Goal: Transaction & Acquisition: Purchase product/service

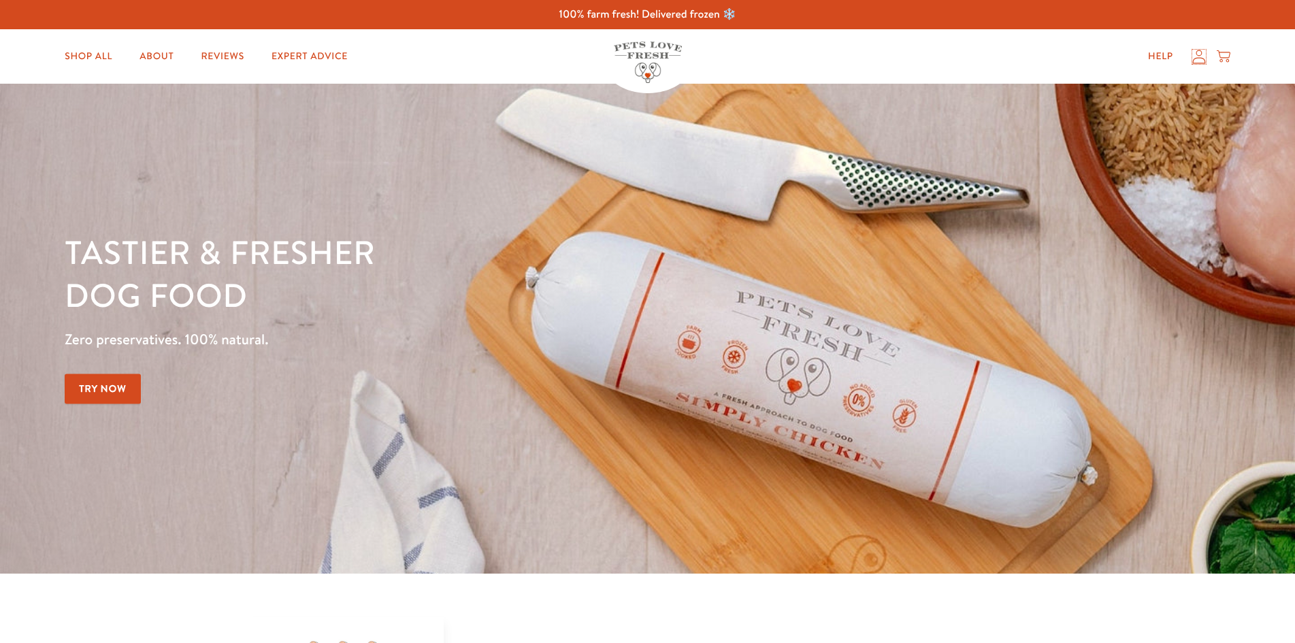
click at [1201, 64] on div "Help My account Cart" at bounding box center [1184, 56] width 101 height 27
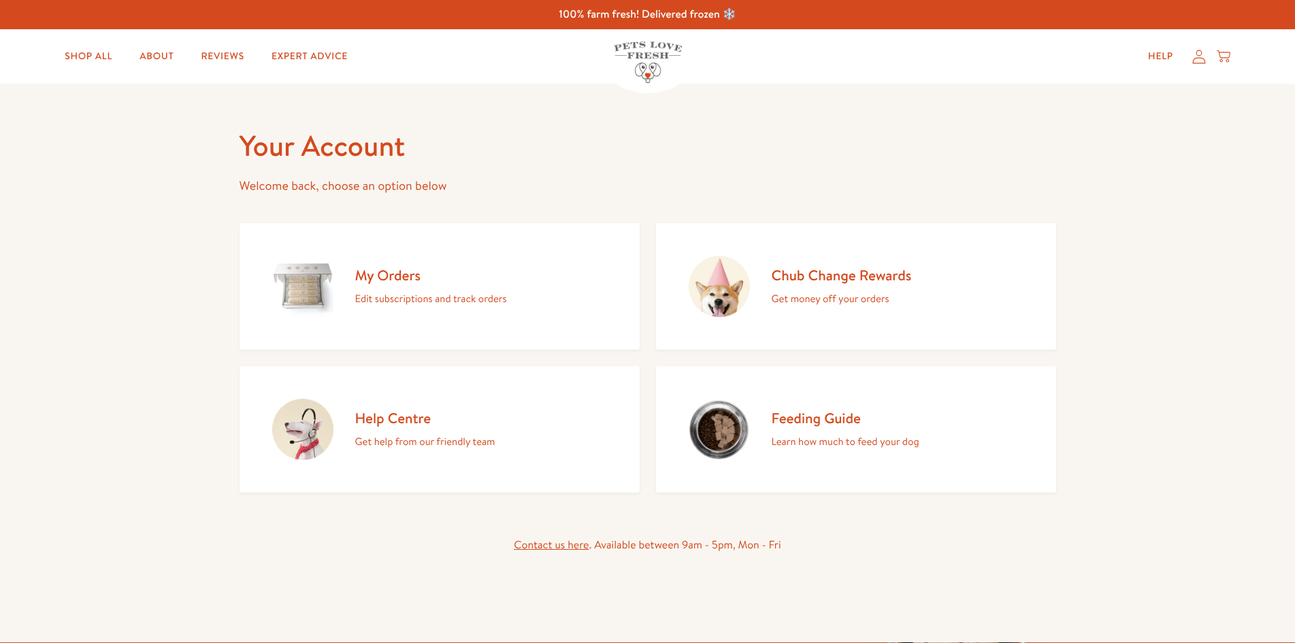
click at [404, 299] on p "Edit subscriptions and track orders" at bounding box center [431, 299] width 152 height 18
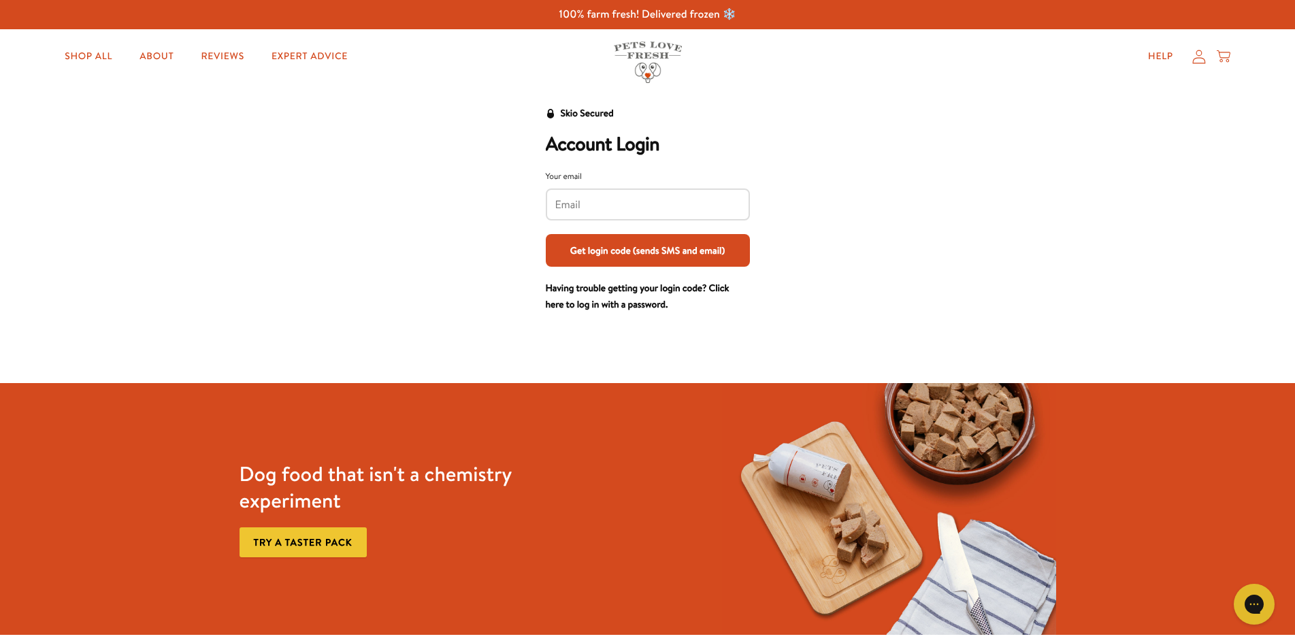
click at [599, 187] on div "Your email" at bounding box center [648, 194] width 204 height 51
click at [599, 207] on input "Your email" at bounding box center [647, 204] width 185 height 15
type input "t_battersby@sky.com"
click at [621, 253] on button "Get login code (sends SMS and email)" at bounding box center [648, 250] width 204 height 33
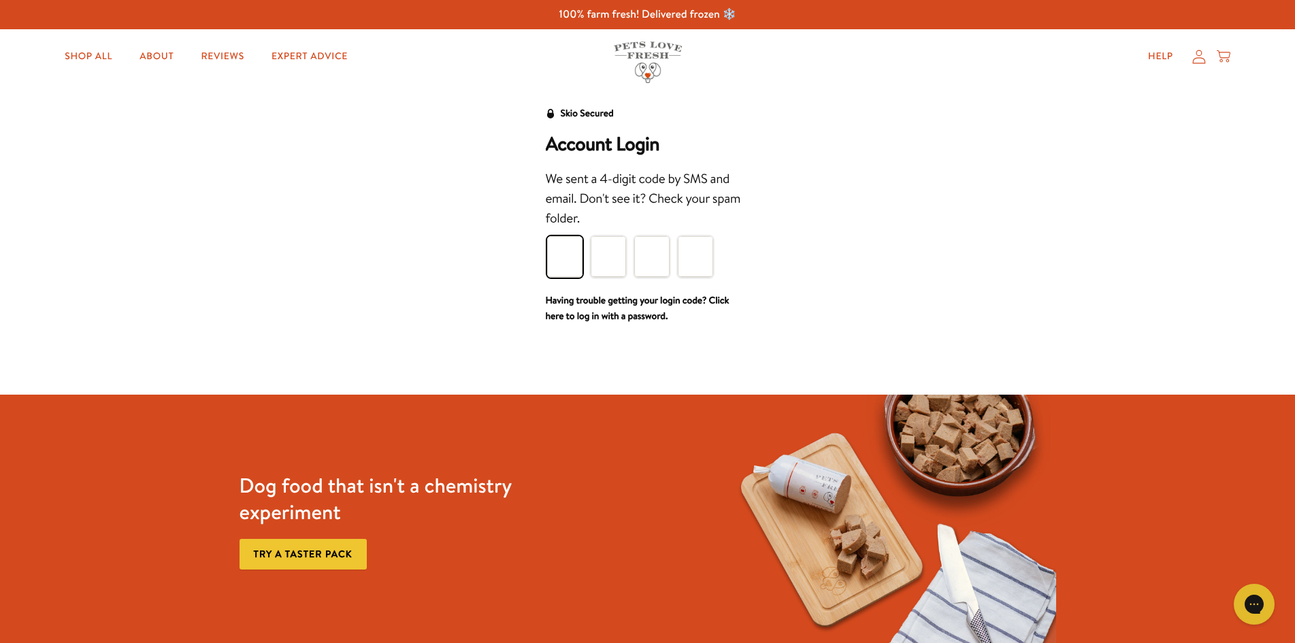
type input "6"
type input "9"
type input "8"
type input "0"
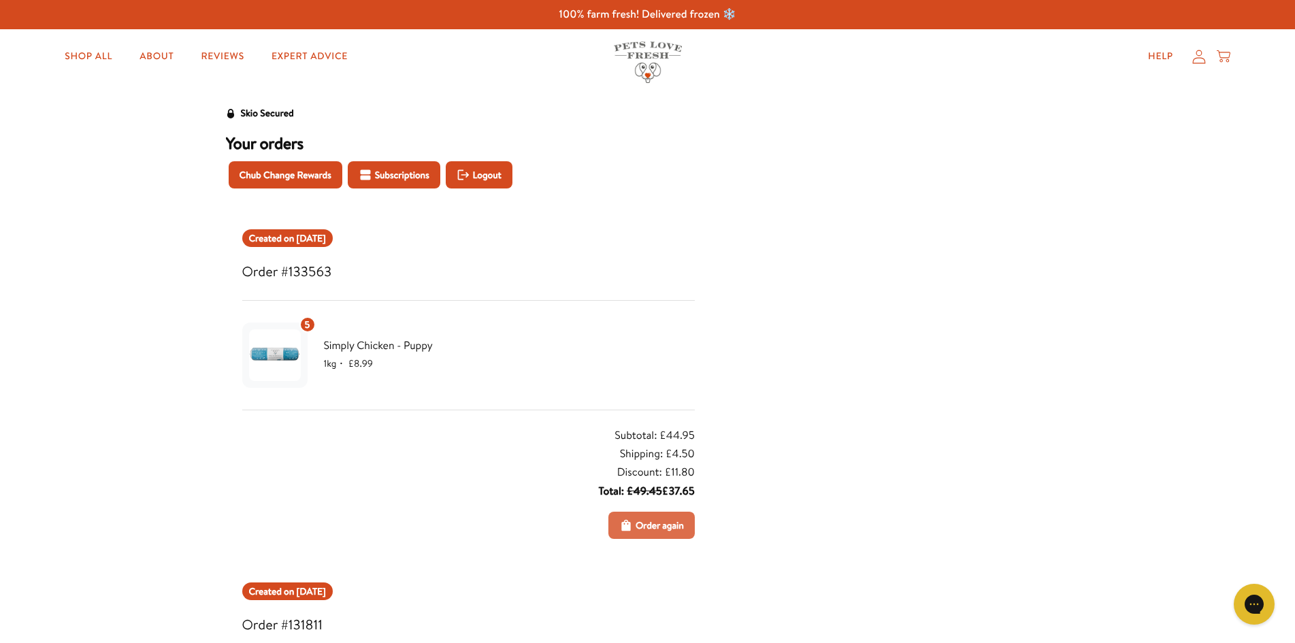
click at [653, 523] on span "Order again" at bounding box center [660, 525] width 48 height 15
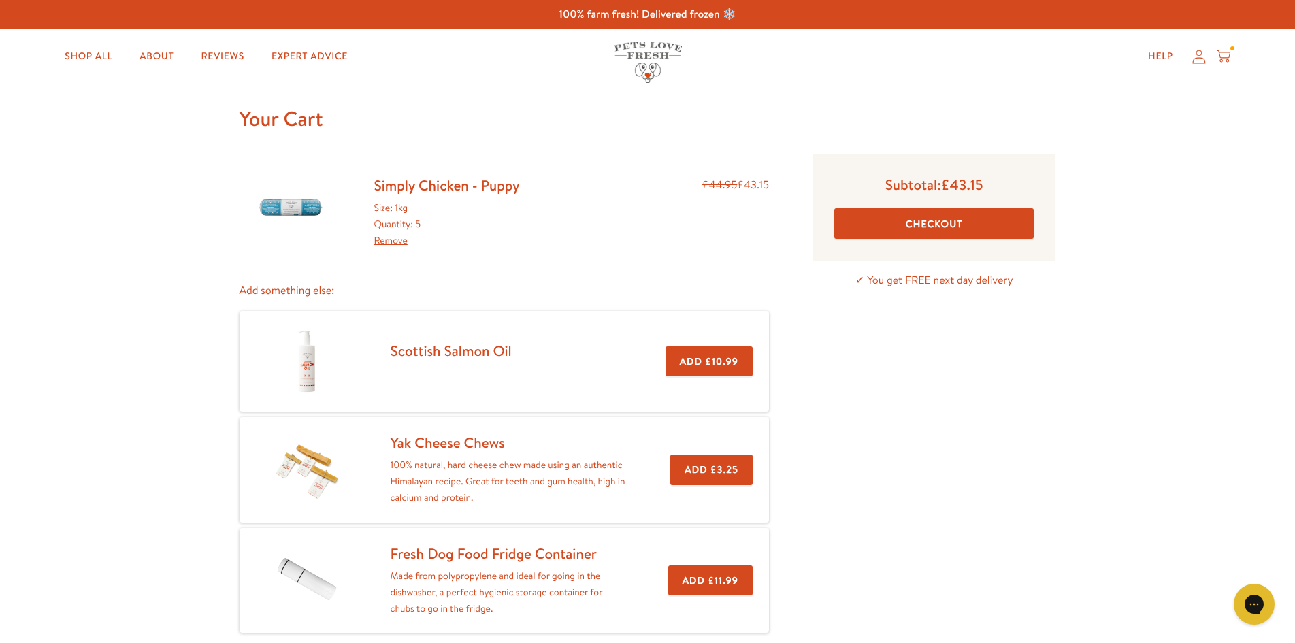
click at [891, 218] on button "Checkout" at bounding box center [933, 223] width 199 height 31
click at [404, 188] on link "Simply Chicken - Puppy" at bounding box center [447, 186] width 146 height 20
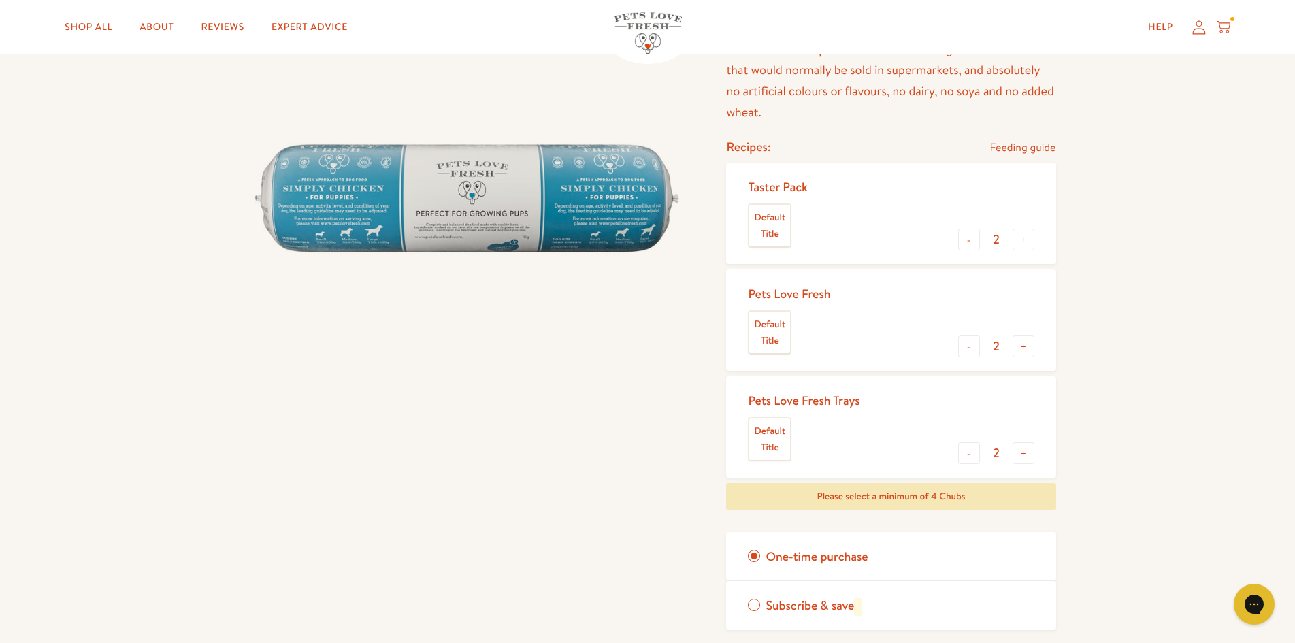
scroll to position [68, 0]
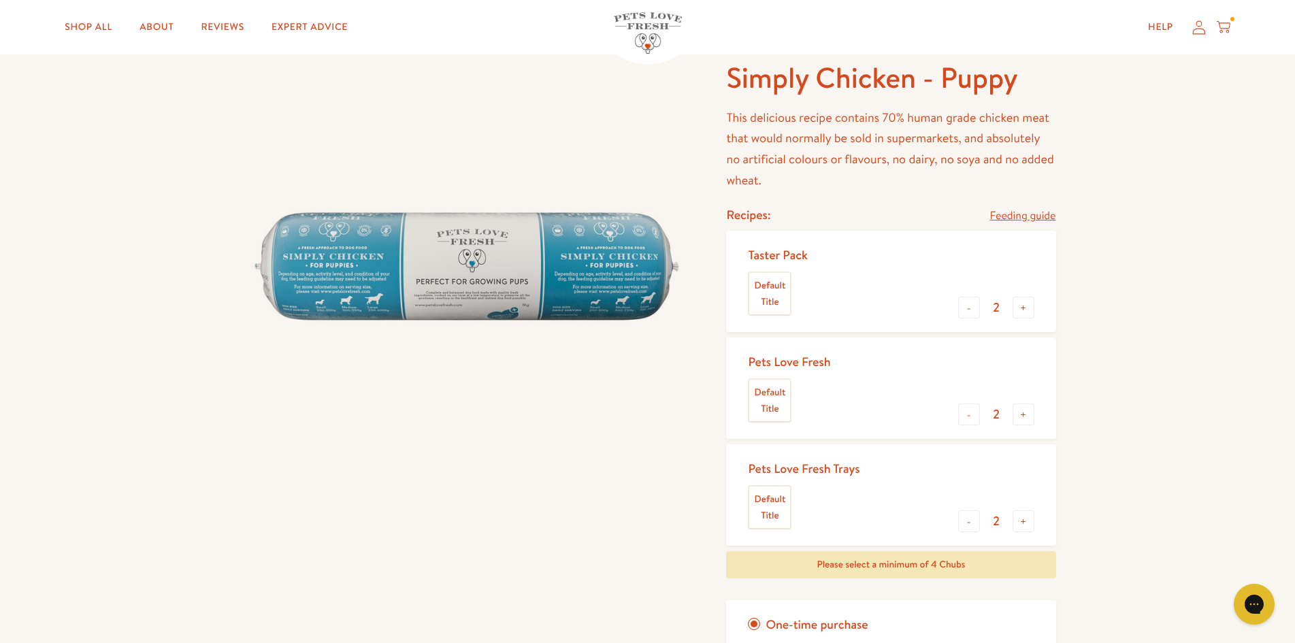
click at [478, 264] on img at bounding box center [467, 276] width 455 height 434
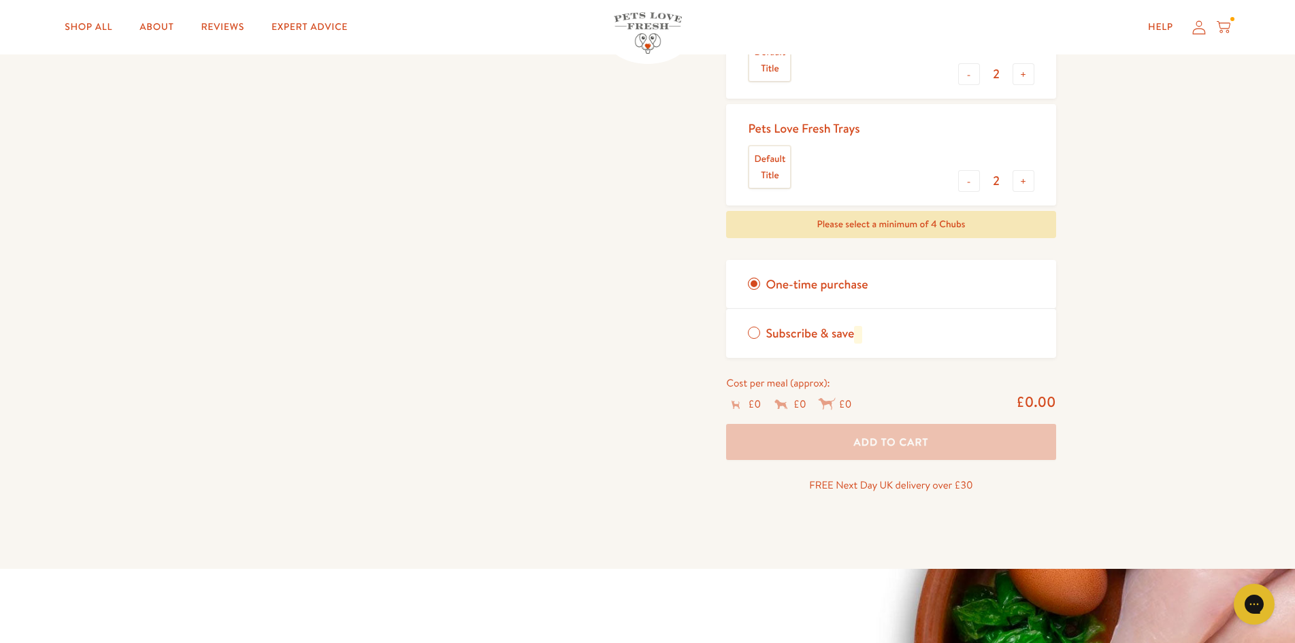
scroll to position [0, 0]
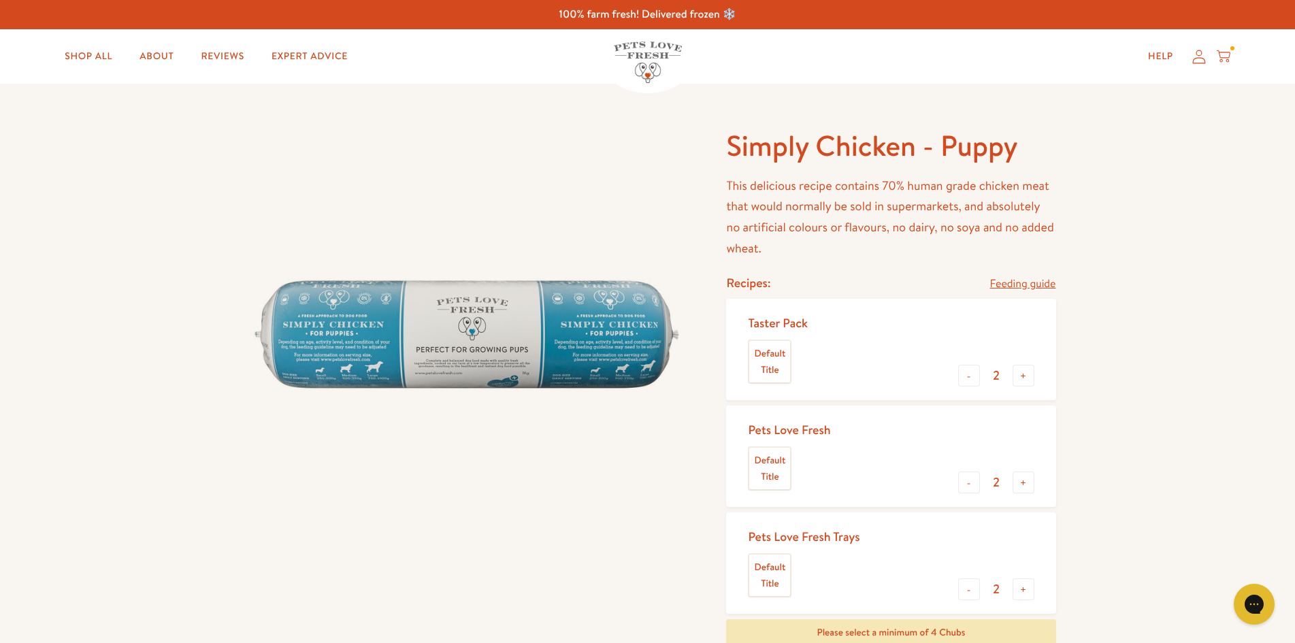
click at [836, 155] on h1 "Simply Chicken - Puppy" at bounding box center [890, 145] width 329 height 37
click at [470, 310] on img at bounding box center [467, 344] width 455 height 434
click at [661, 51] on img at bounding box center [648, 63] width 68 height 42
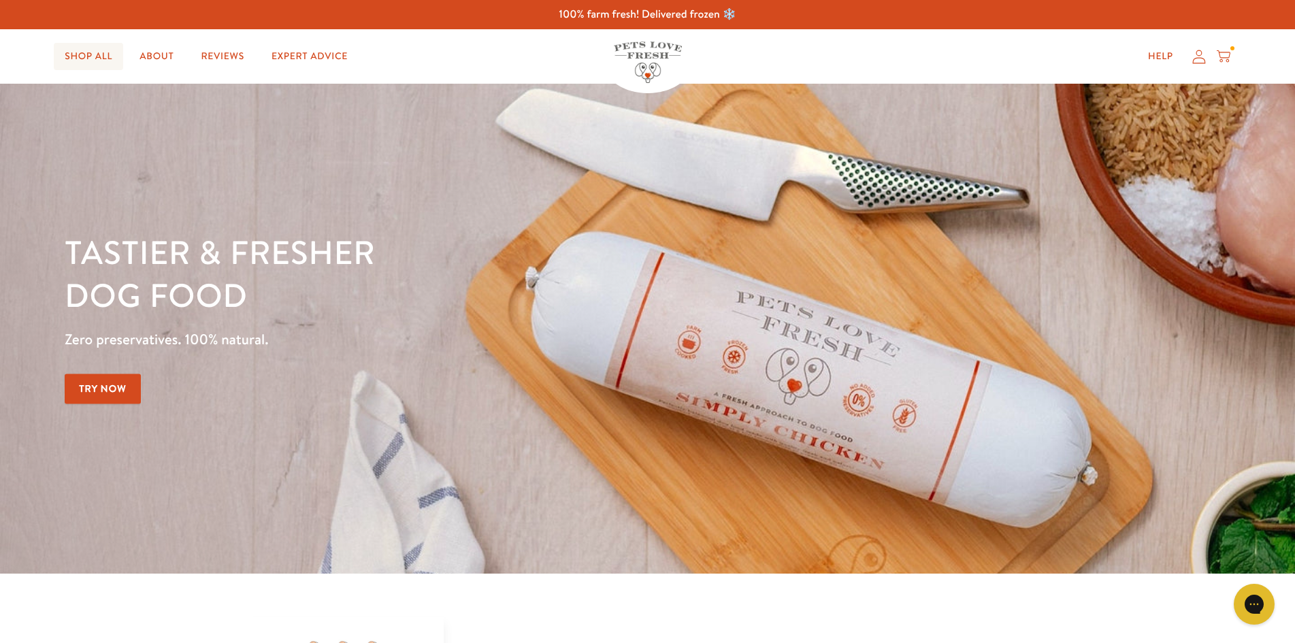
click at [103, 56] on link "Shop All" at bounding box center [88, 56] width 69 height 27
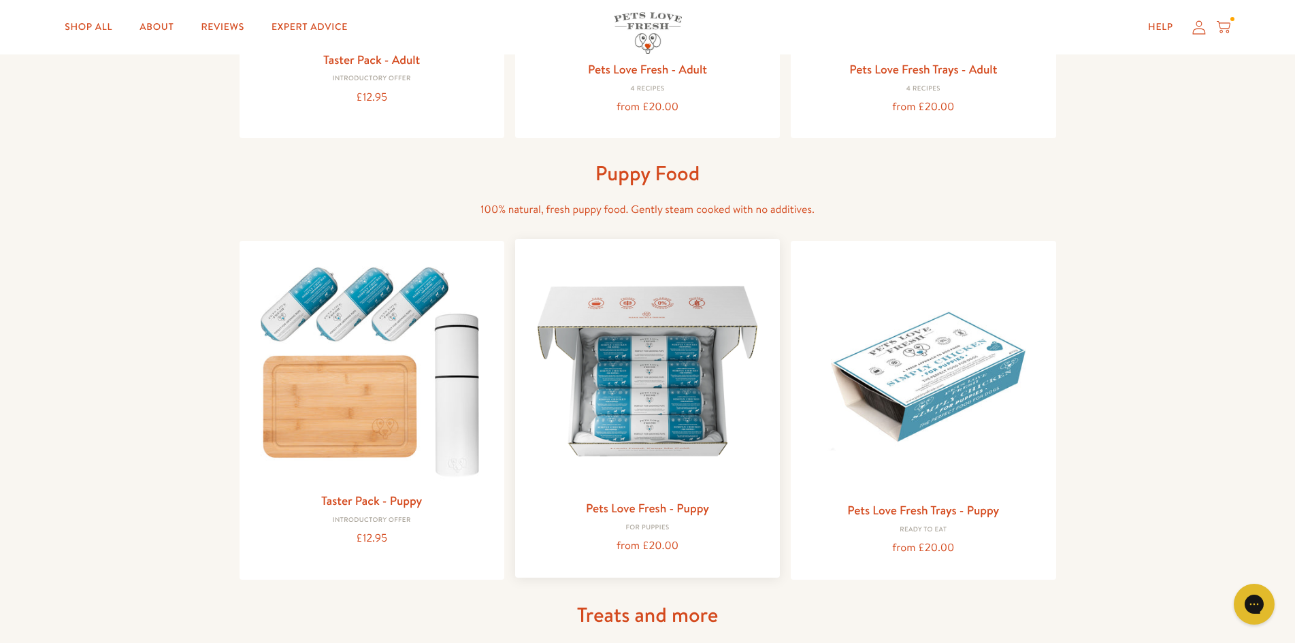
scroll to position [544, 0]
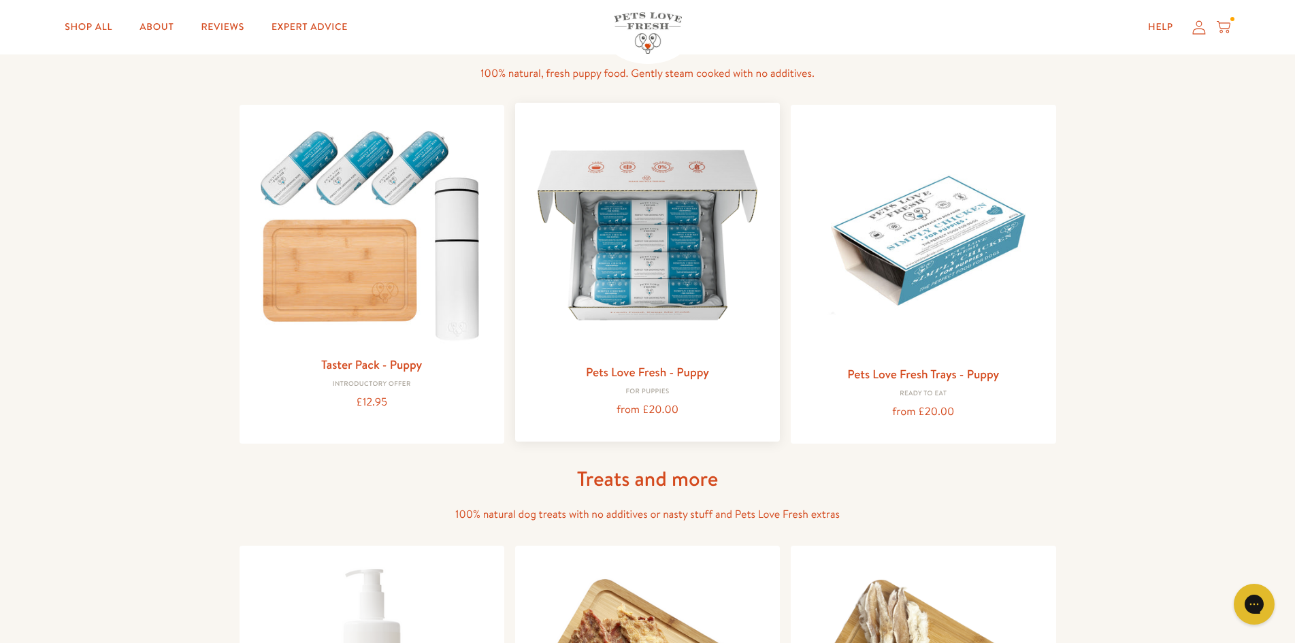
click at [656, 286] on img at bounding box center [647, 235] width 243 height 243
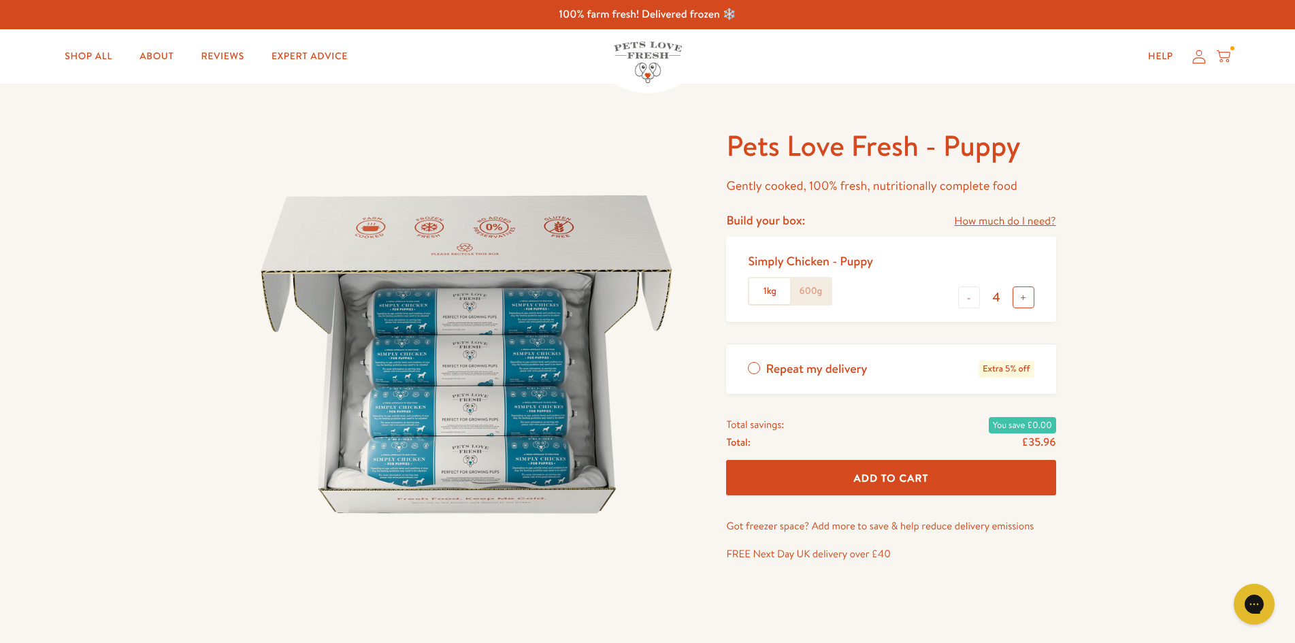
click at [1020, 295] on button "+" at bounding box center [1024, 297] width 22 height 22
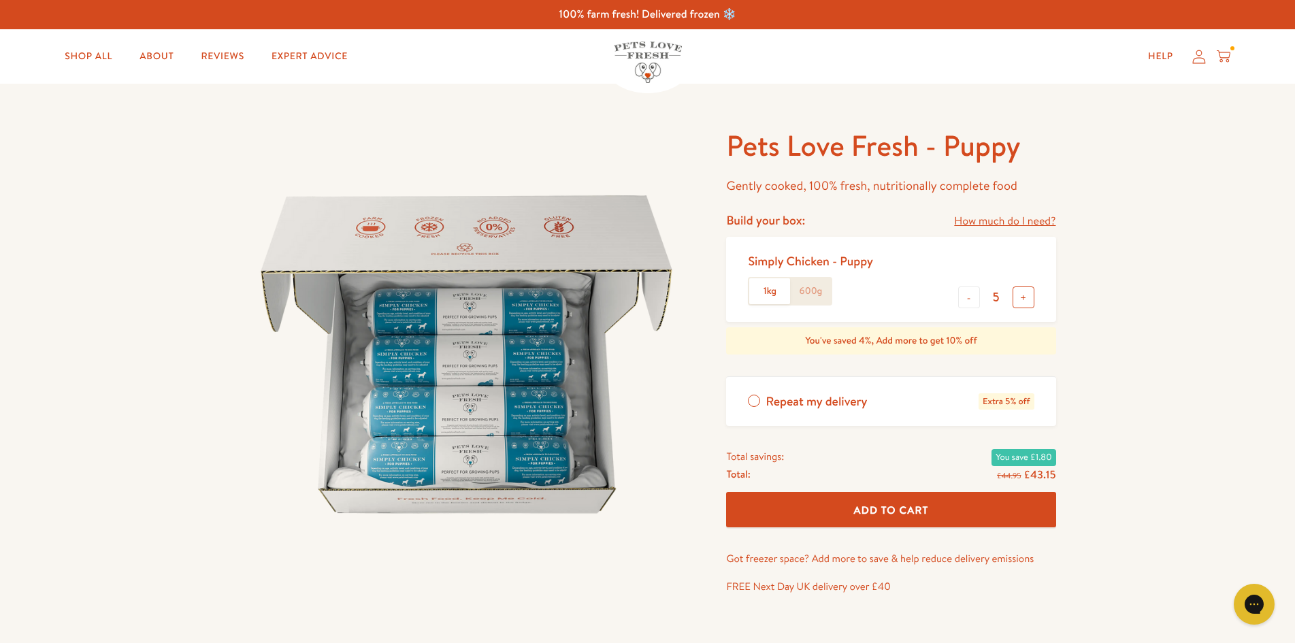
click at [1020, 295] on button "+" at bounding box center [1024, 297] width 22 height 22
type input "6"
click at [889, 505] on span "Add To Cart" at bounding box center [891, 510] width 75 height 14
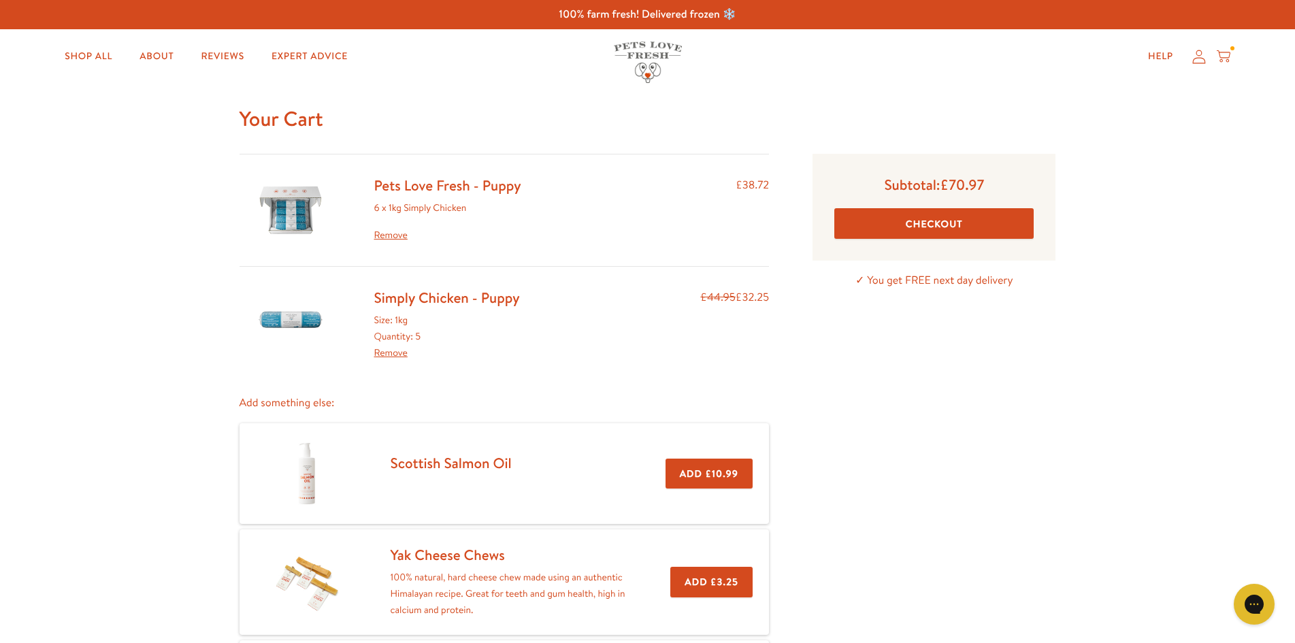
drag, startPoint x: 702, startPoint y: 188, endPoint x: 986, endPoint y: 324, distance: 314.7
click at [987, 326] on div "Subtotal: £70.97 Checkout ✓ You get FREE next day delivery" at bounding box center [934, 463] width 286 height 619
click at [390, 351] on link "Remove" at bounding box center [390, 353] width 33 height 14
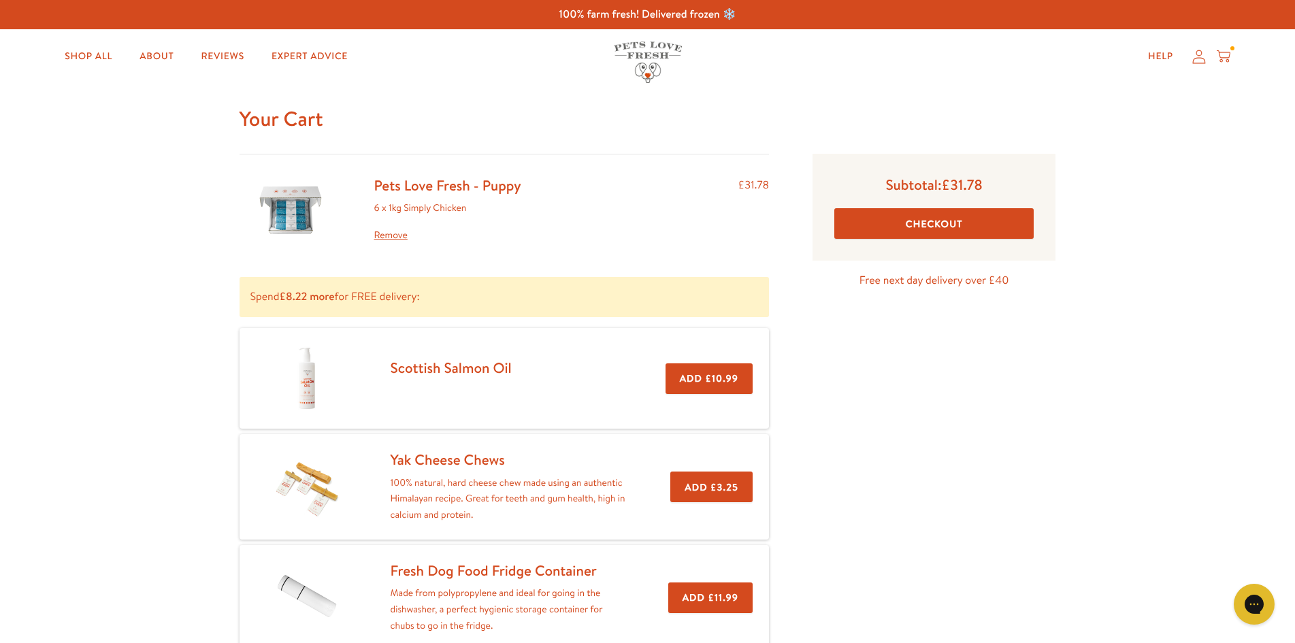
click at [930, 226] on button "Checkout" at bounding box center [933, 223] width 199 height 31
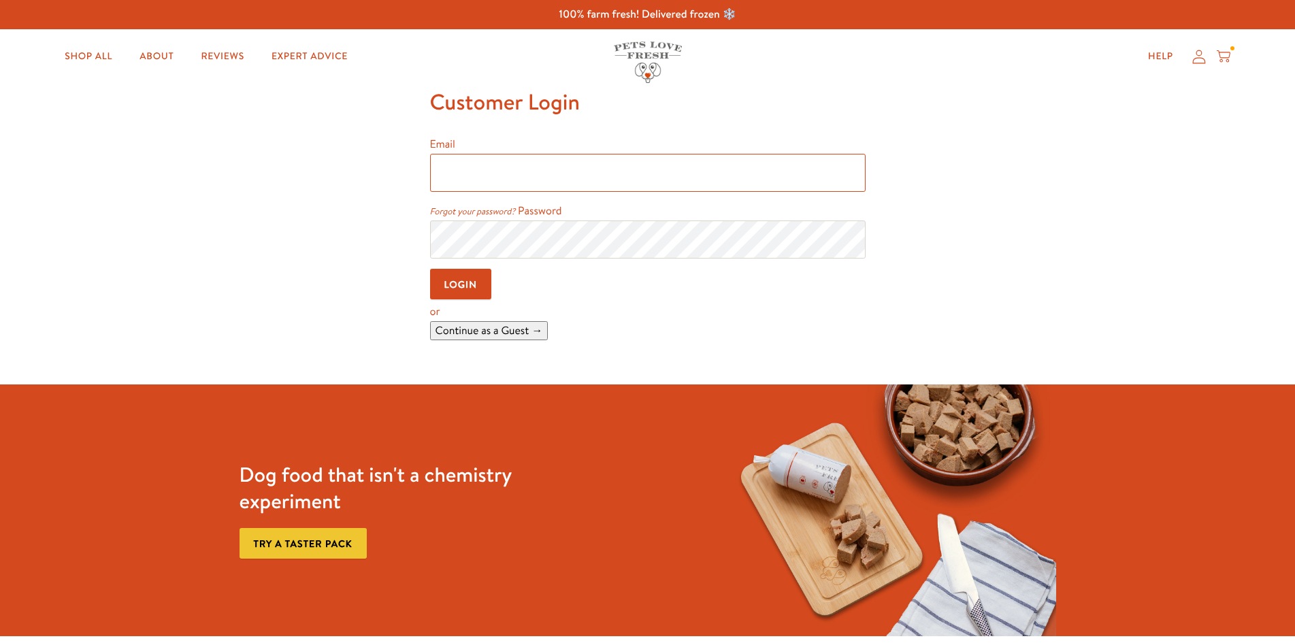
click at [465, 172] on input "Email" at bounding box center [647, 173] width 435 height 38
type input "[EMAIL_ADDRESS][DOMAIN_NAME]"
click at [469, 238] on body "100% farm fresh! Delivered frozen ❄️ Shop All About Reviews Expert Advice My ac…" at bounding box center [647, 549] width 1295 height 1099
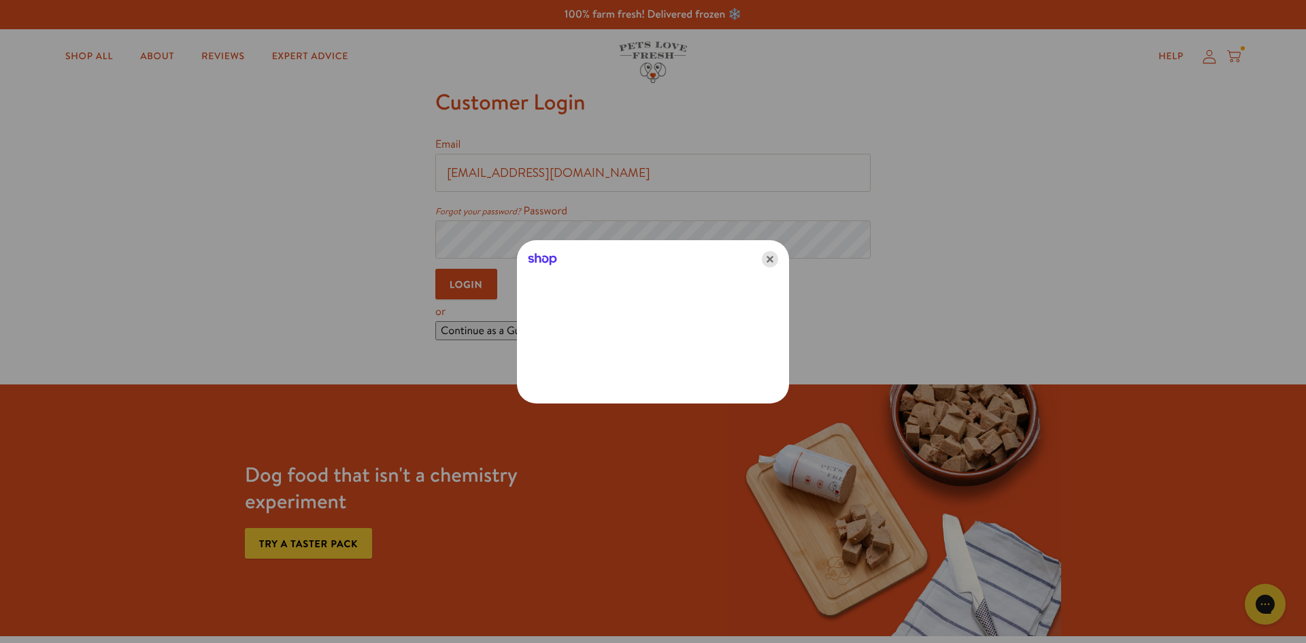
click at [770, 258] on icon "Close" at bounding box center [770, 259] width 16 height 16
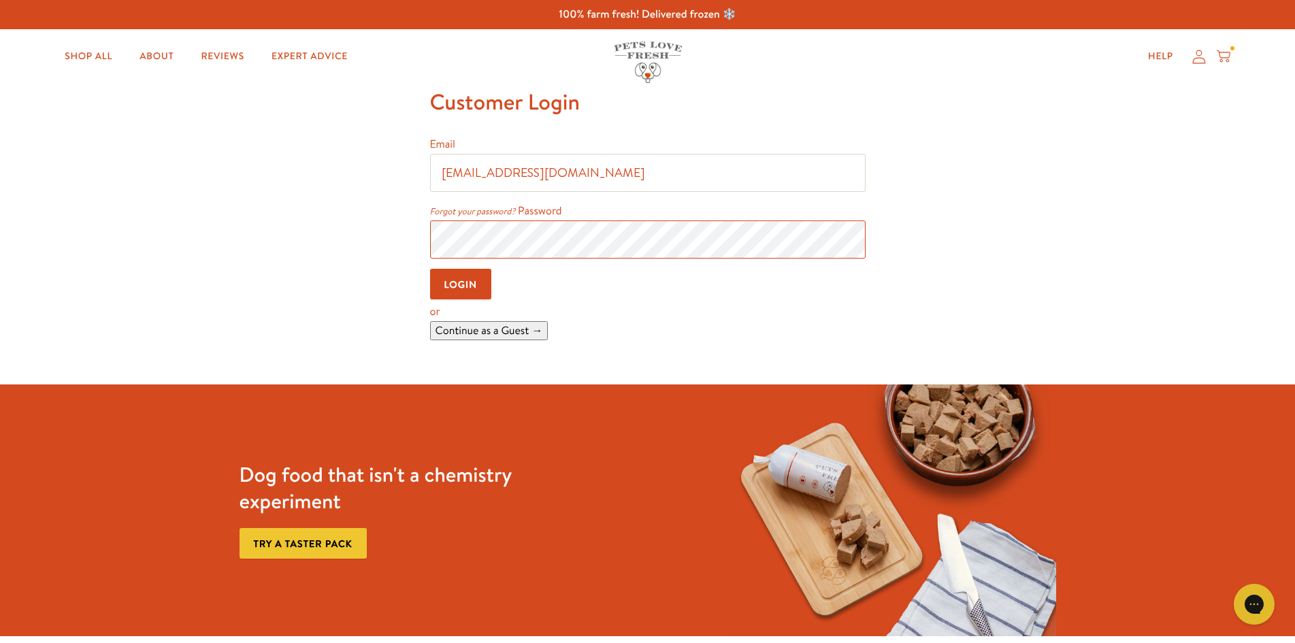
click at [430, 269] on input "Login" at bounding box center [461, 284] width 62 height 31
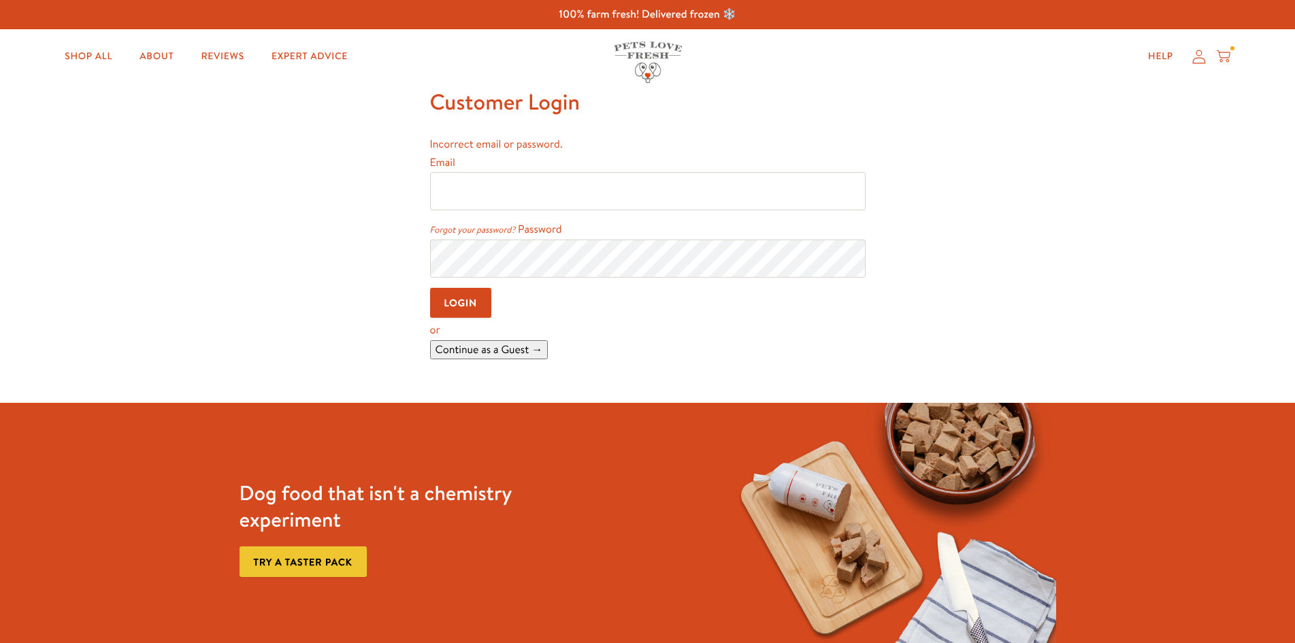
click at [511, 188] on input "Email" at bounding box center [647, 191] width 435 height 38
type input "[EMAIL_ADDRESS][DOMAIN_NAME]"
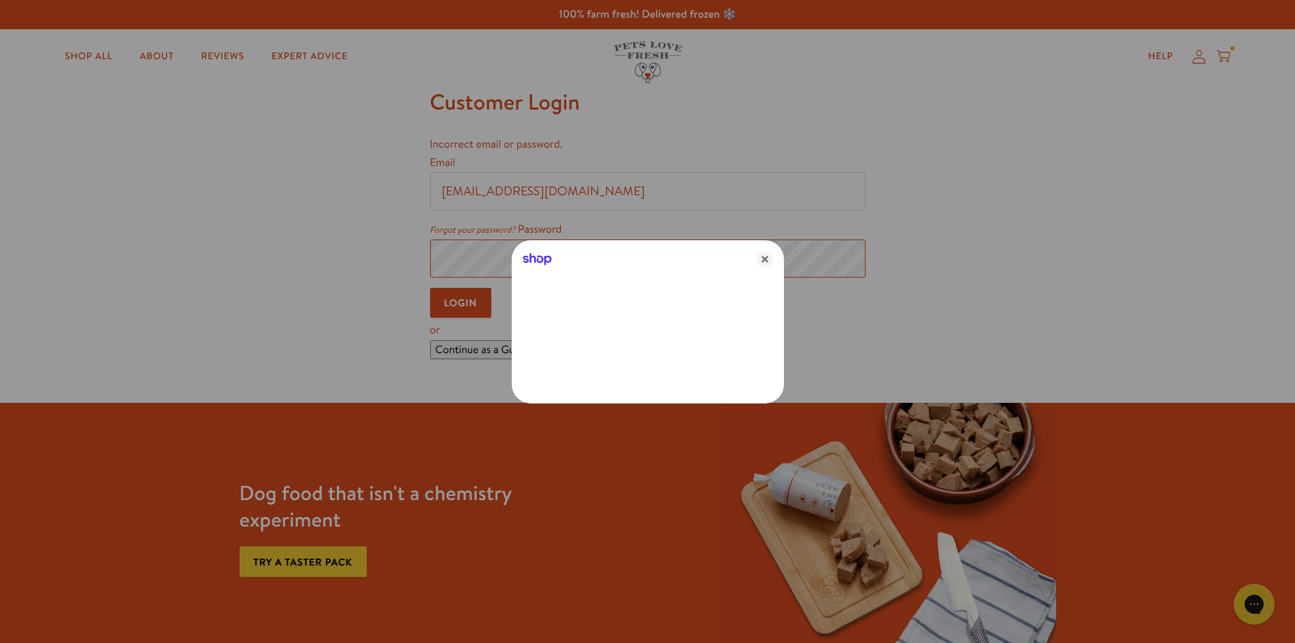
click at [504, 244] on body "100% farm fresh! Delivered frozen ❄️ Shop All About Reviews Expert Advice My ac…" at bounding box center [647, 558] width 1295 height 1117
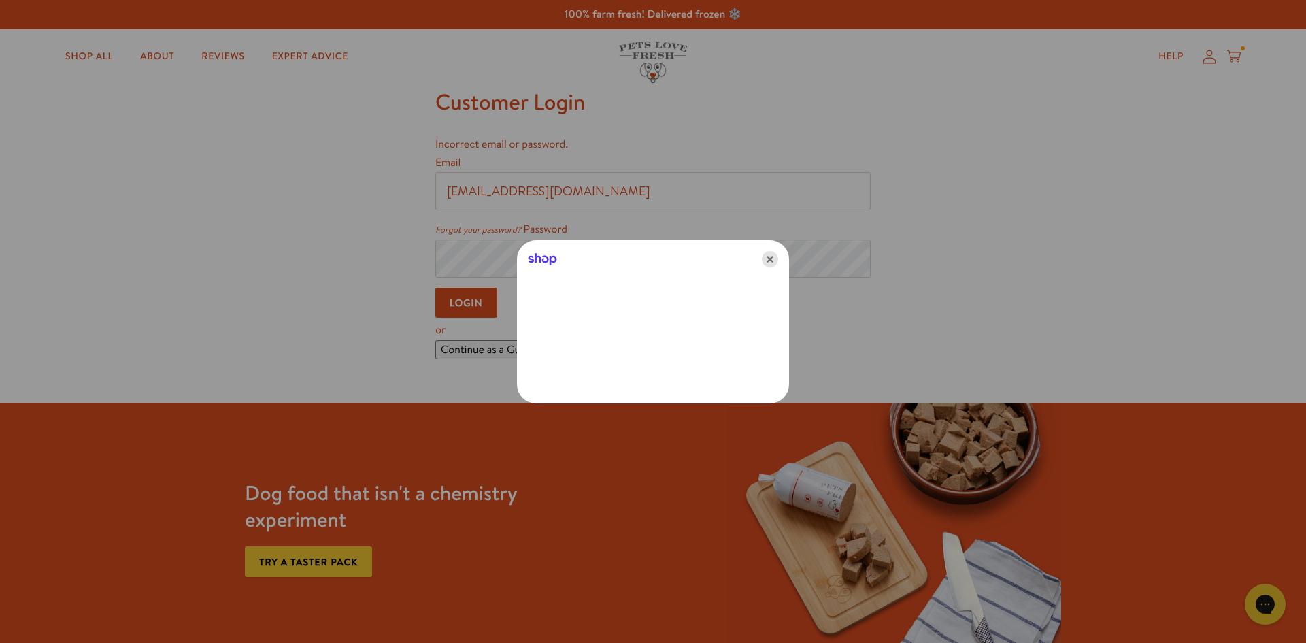
click at [778, 257] on icon "Close" at bounding box center [770, 259] width 16 height 16
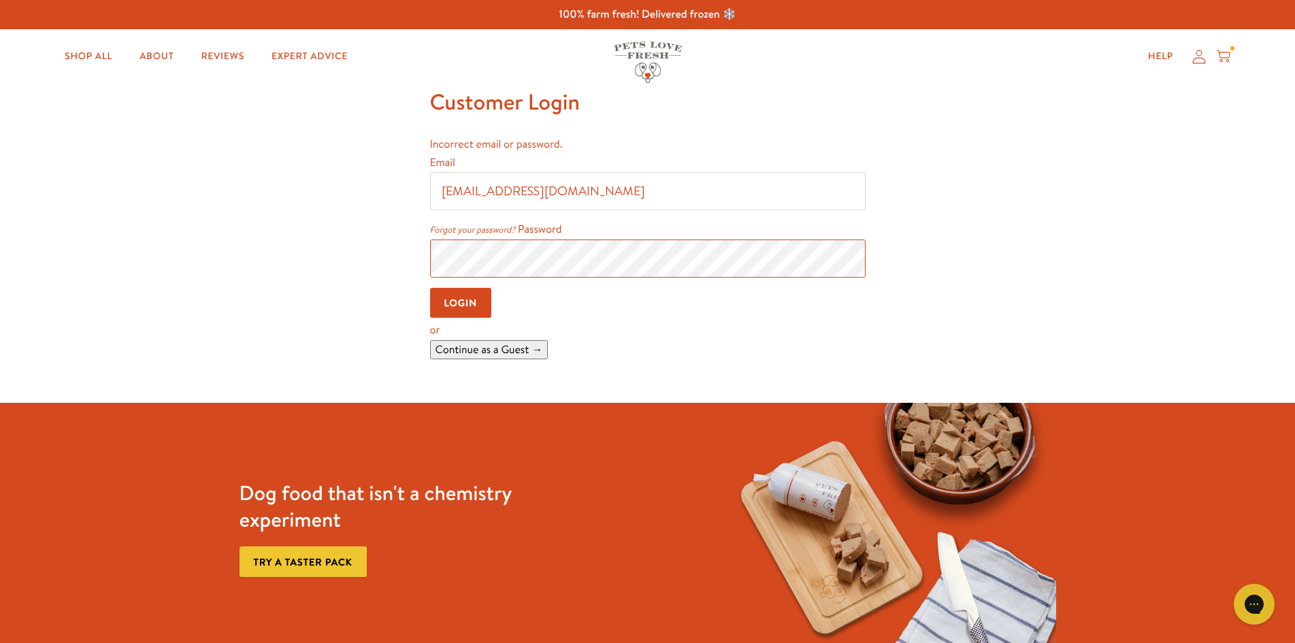
click at [430, 288] on input "Login" at bounding box center [461, 303] width 62 height 31
drag, startPoint x: 508, startPoint y: 186, endPoint x: 510, endPoint y: 195, distance: 9.1
click at [508, 187] on input "Email" at bounding box center [647, 191] width 435 height 38
type input "[EMAIL_ADDRESS][DOMAIN_NAME]"
